Goal: Task Accomplishment & Management: Use online tool/utility

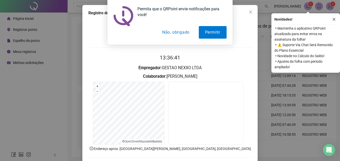
scroll to position [24, 0]
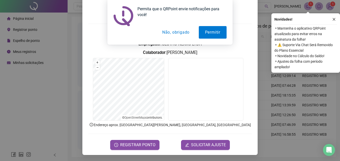
click at [181, 31] on button "Não, obrigado" at bounding box center [176, 32] width 40 height 13
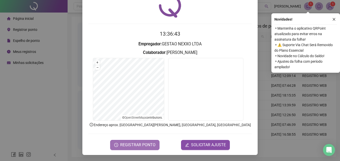
click at [144, 145] on span "REGISTRAR PONTO" at bounding box center [137, 145] width 35 height 6
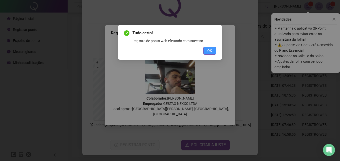
click at [210, 49] on span "OK" at bounding box center [209, 51] width 5 height 6
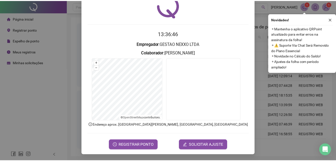
scroll to position [0, 0]
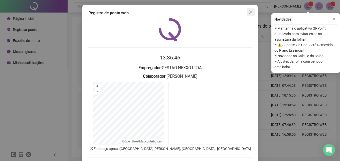
click at [250, 10] on button "Close" at bounding box center [251, 12] width 8 height 8
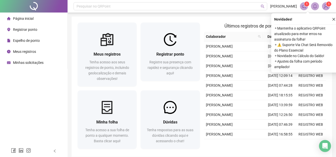
click at [332, 19] on button "button" at bounding box center [334, 19] width 6 height 6
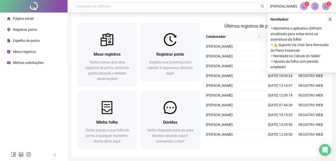
click at [329, 18] on icon "close" at bounding box center [331, 20] width 4 height 4
